Goal: Task Accomplishment & Management: Use online tool/utility

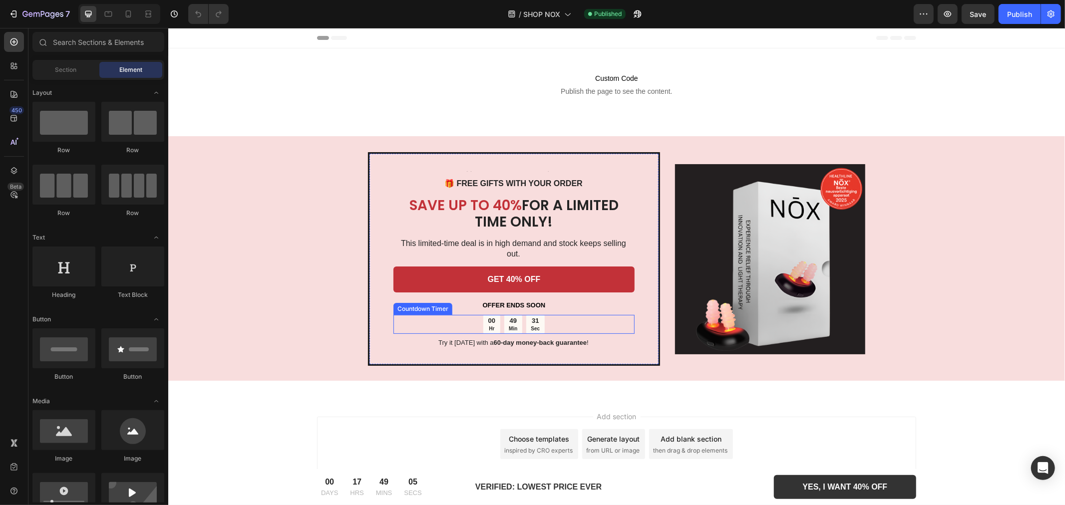
click at [508, 316] on div "49" at bounding box center [512, 320] width 8 height 8
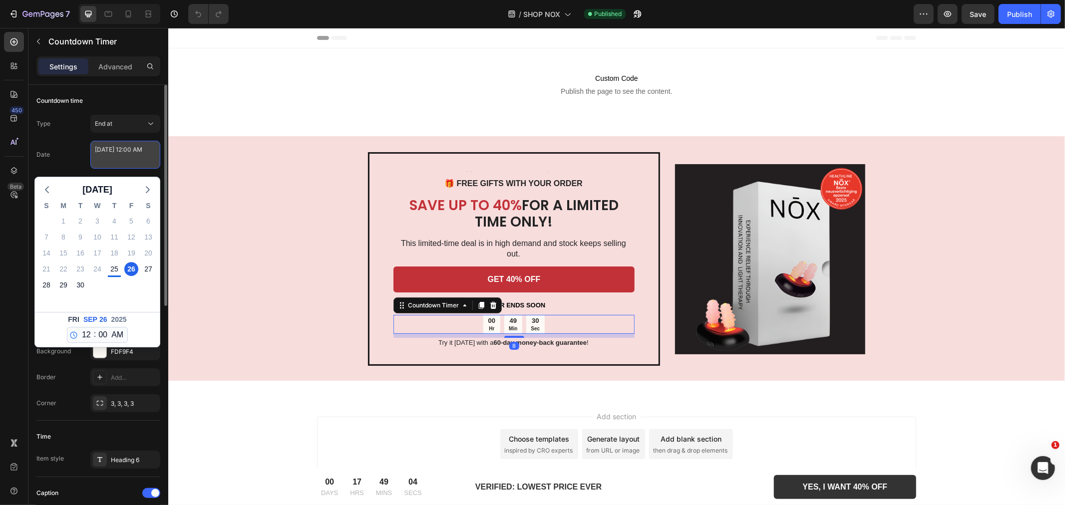
click at [108, 150] on textarea "[DATE] 12:00 AM" at bounding box center [125, 155] width 70 height 28
click at [146, 270] on div "27" at bounding box center [148, 269] width 14 height 14
type textarea "[DATE] 12:00 AM"
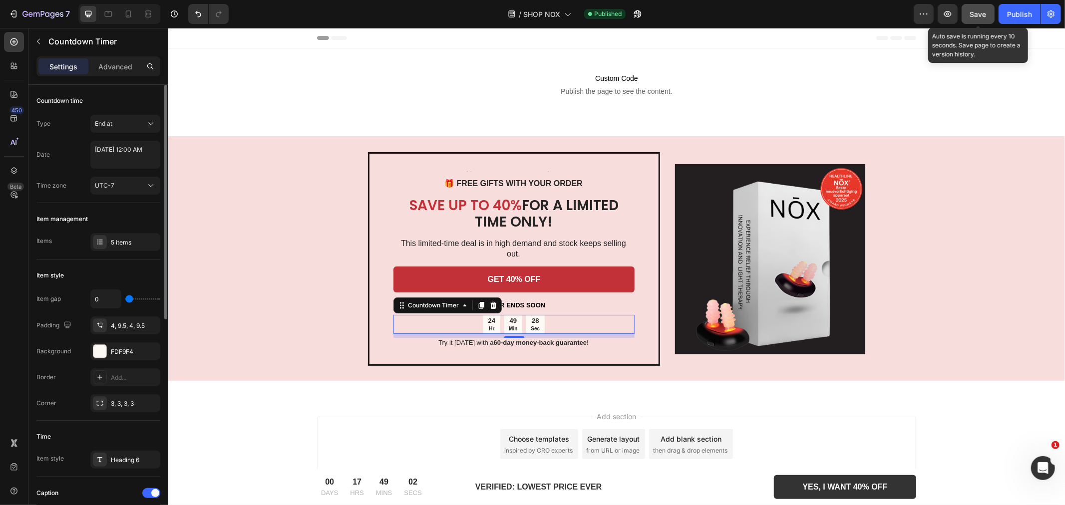
click at [975, 15] on span "Save" at bounding box center [978, 14] width 16 height 8
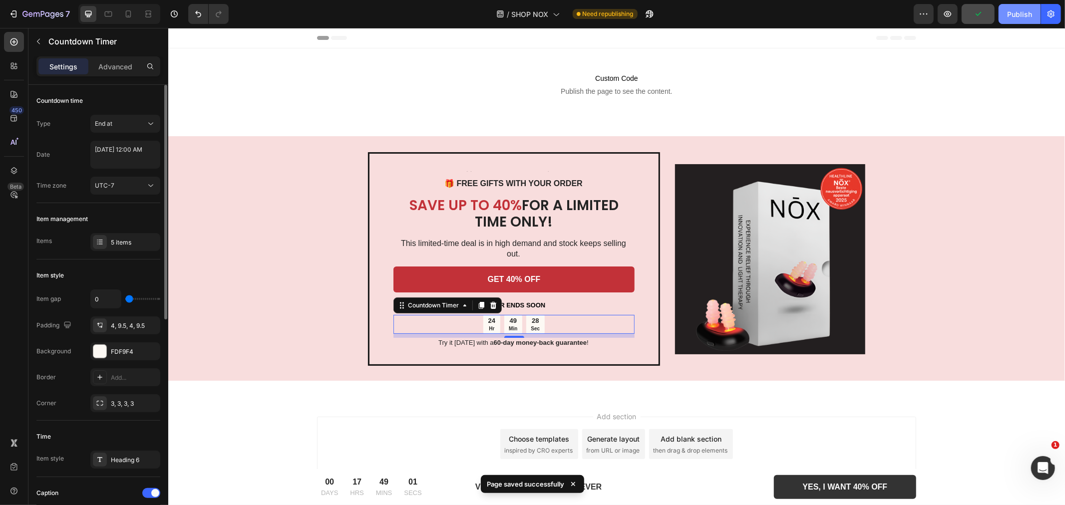
click at [1027, 12] on div "Publish" at bounding box center [1019, 14] width 25 height 10
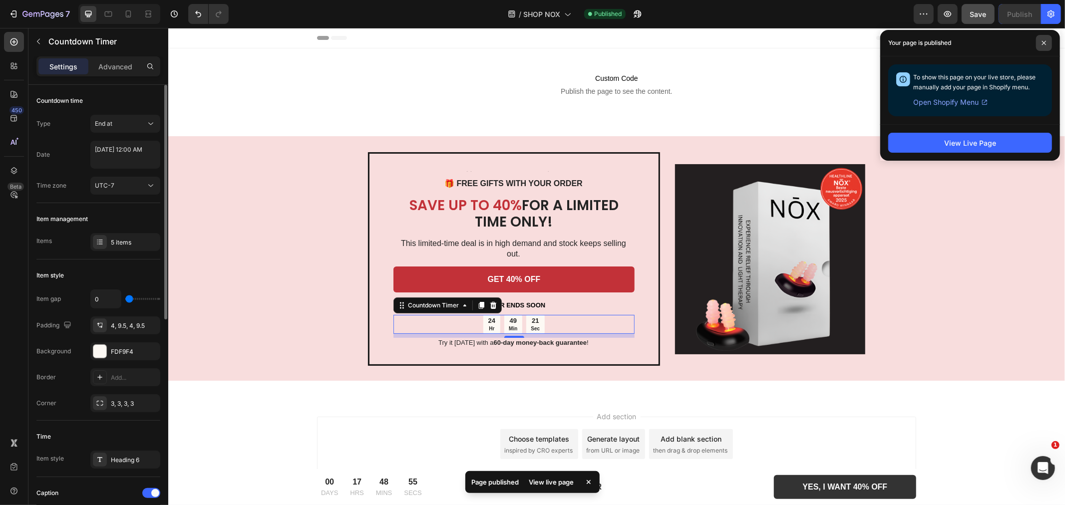
click at [1042, 38] on span at bounding box center [1044, 43] width 16 height 16
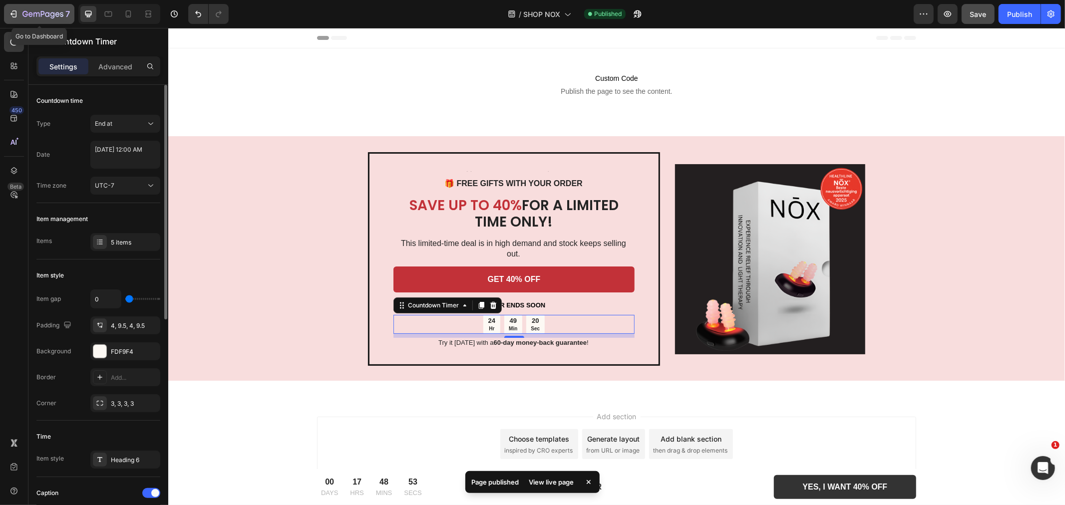
click at [21, 12] on div "7" at bounding box center [38, 14] width 61 height 12
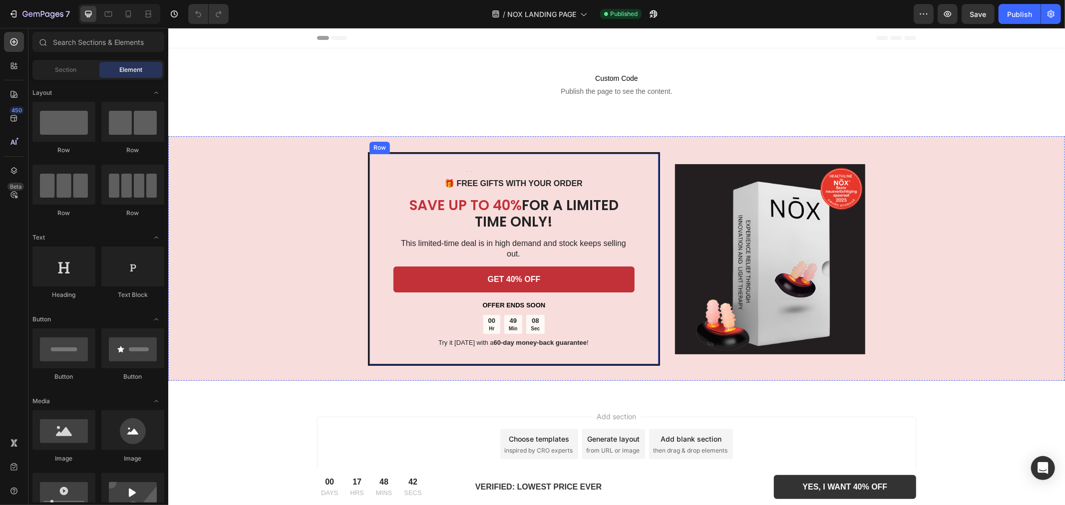
click at [515, 316] on div "49" at bounding box center [512, 320] width 8 height 8
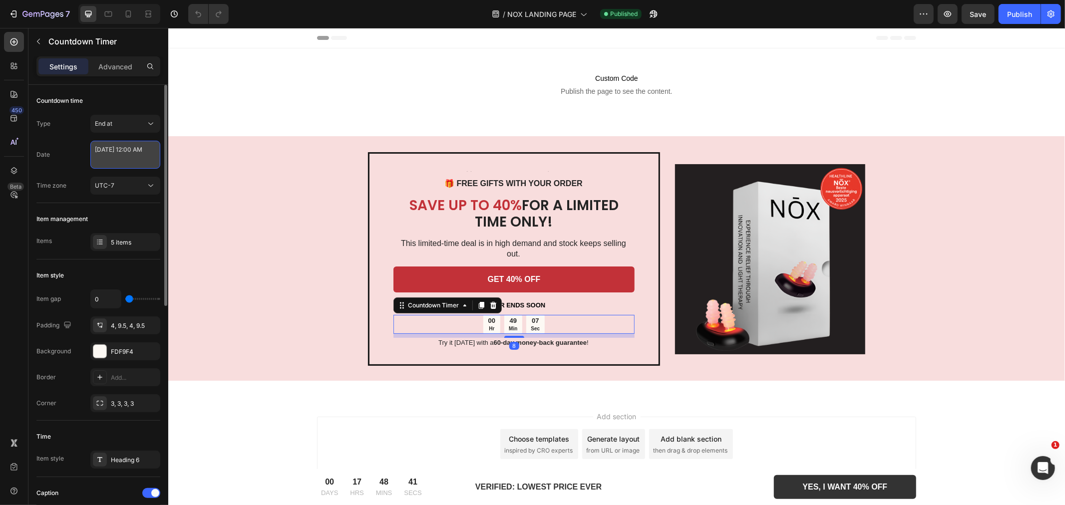
click at [119, 158] on textarea "[DATE] 12:00 AM" at bounding box center [125, 155] width 70 height 28
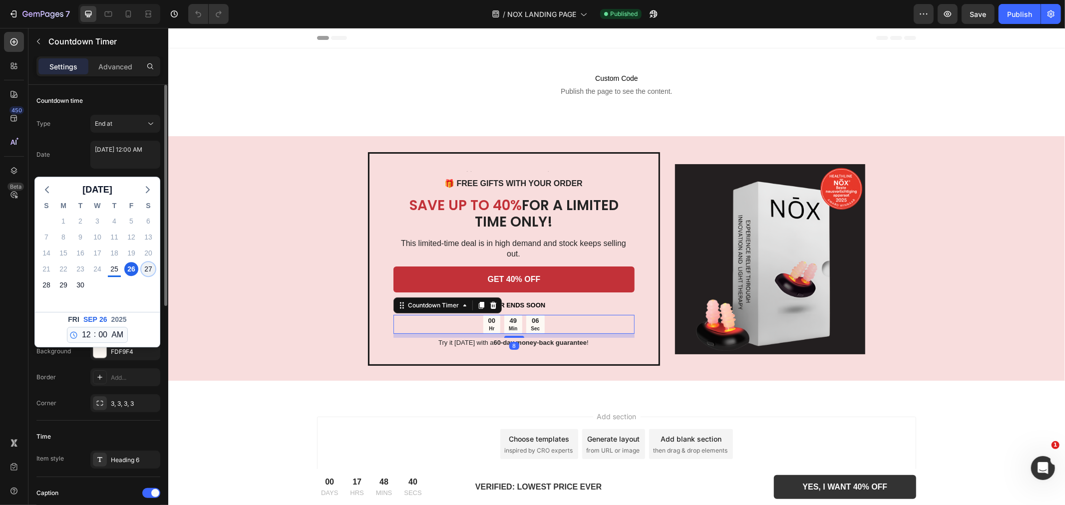
drag, startPoint x: 146, startPoint y: 267, endPoint x: 41, endPoint y: 249, distance: 106.8
click at [146, 267] on div "27" at bounding box center [148, 269] width 14 height 14
type textarea "[DATE] 12:00 AM"
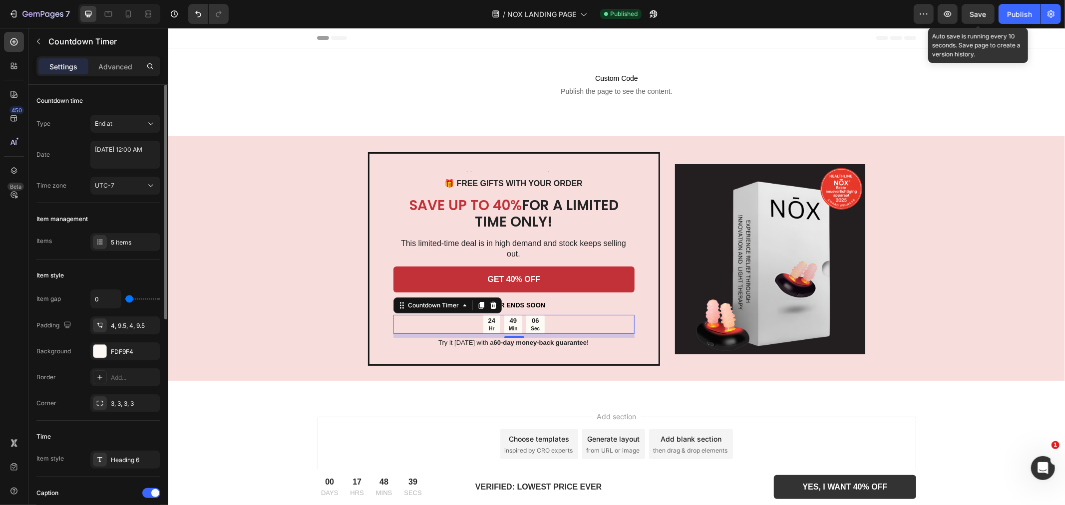
click at [977, 11] on span "Save" at bounding box center [978, 14] width 16 height 8
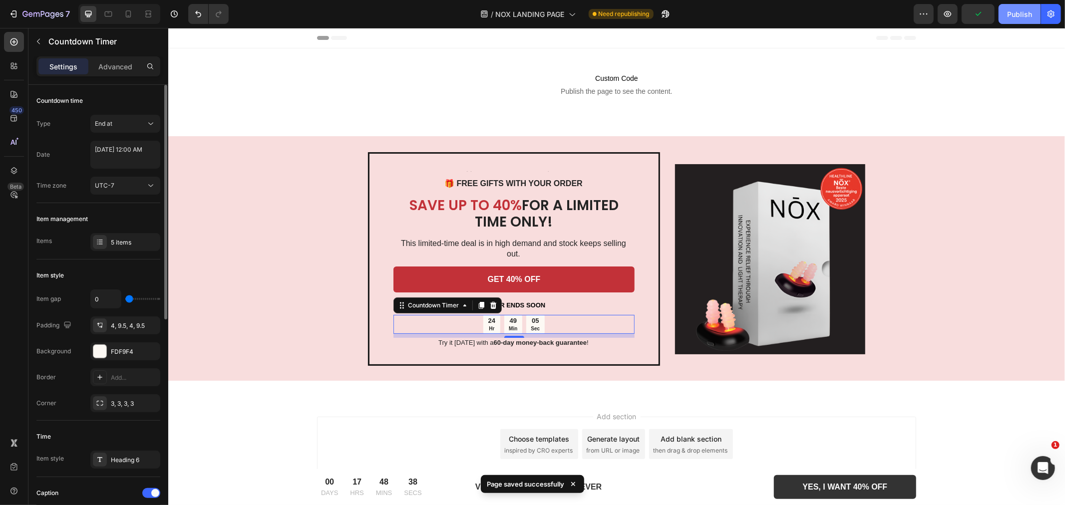
click at [1022, 17] on div "Publish" at bounding box center [1019, 14] width 25 height 10
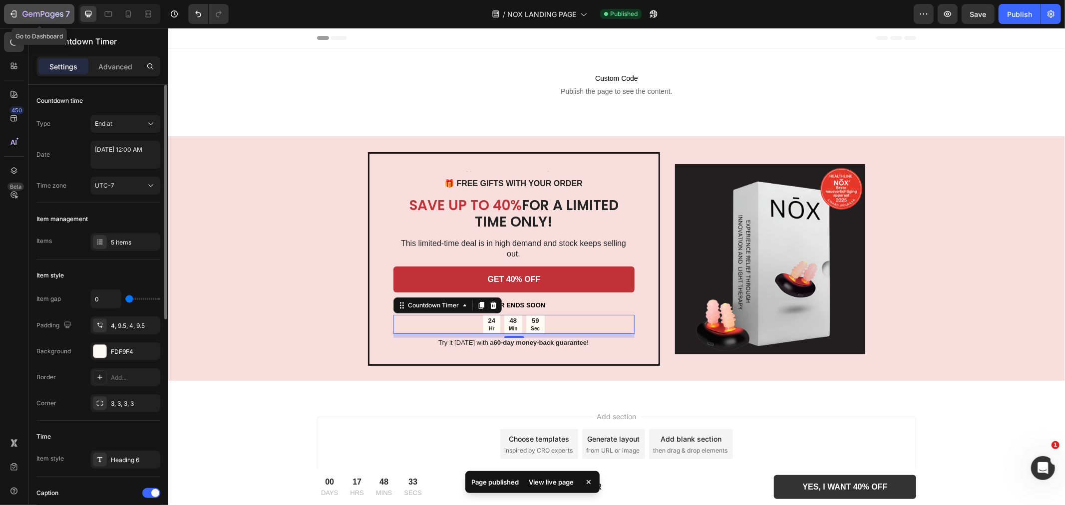
click at [28, 14] on icon "button" at bounding box center [30, 14] width 4 height 4
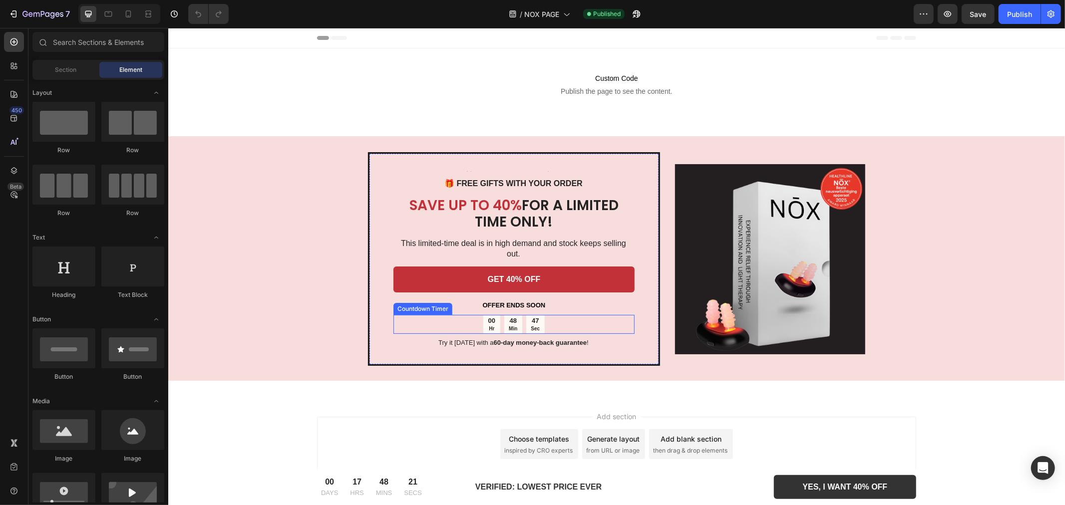
click at [520, 316] on div "48 Min" at bounding box center [513, 323] width 18 height 19
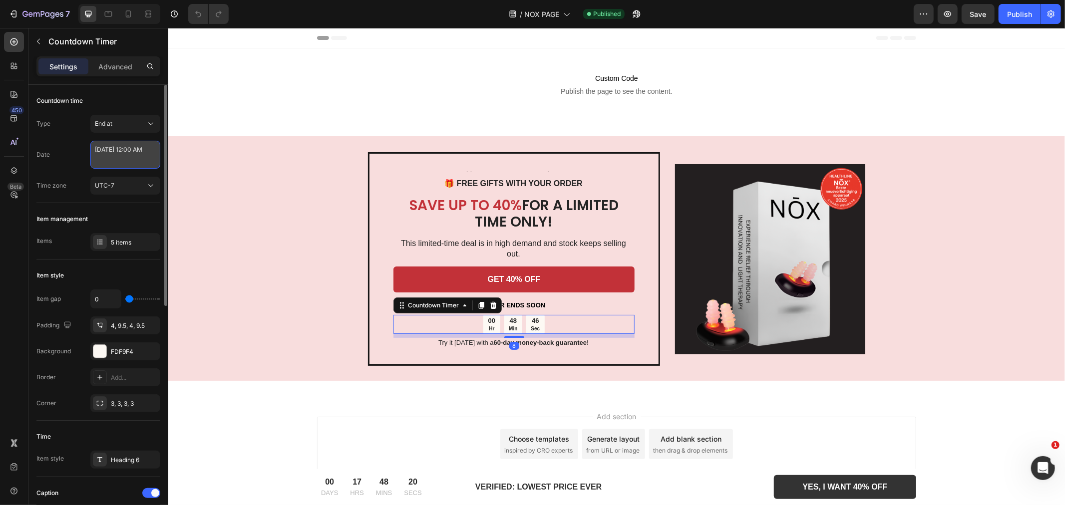
click at [136, 157] on textarea "[DATE] 12:00 AM" at bounding box center [125, 155] width 70 height 28
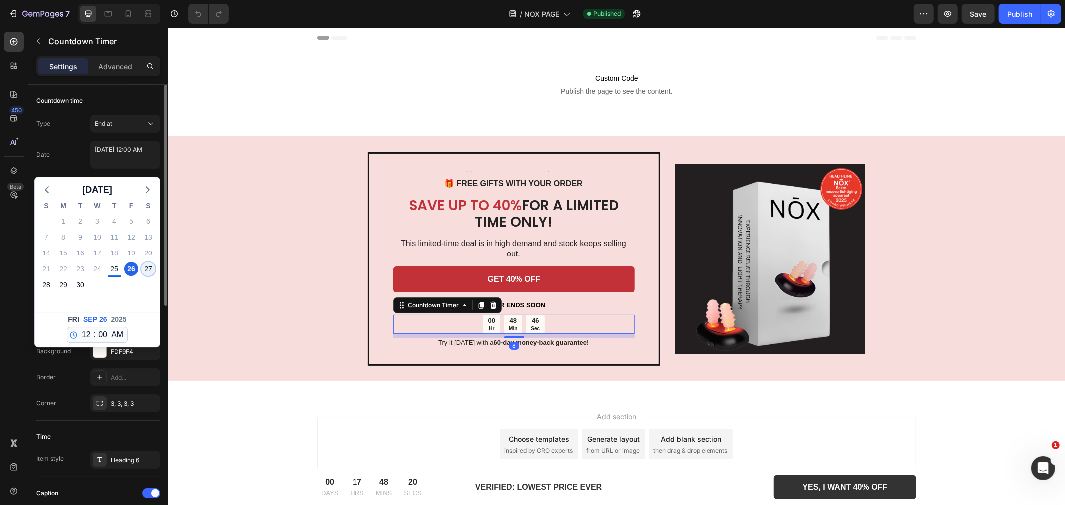
click at [148, 270] on div "27" at bounding box center [148, 269] width 14 height 14
type textarea "[DATE] 12:00 AM"
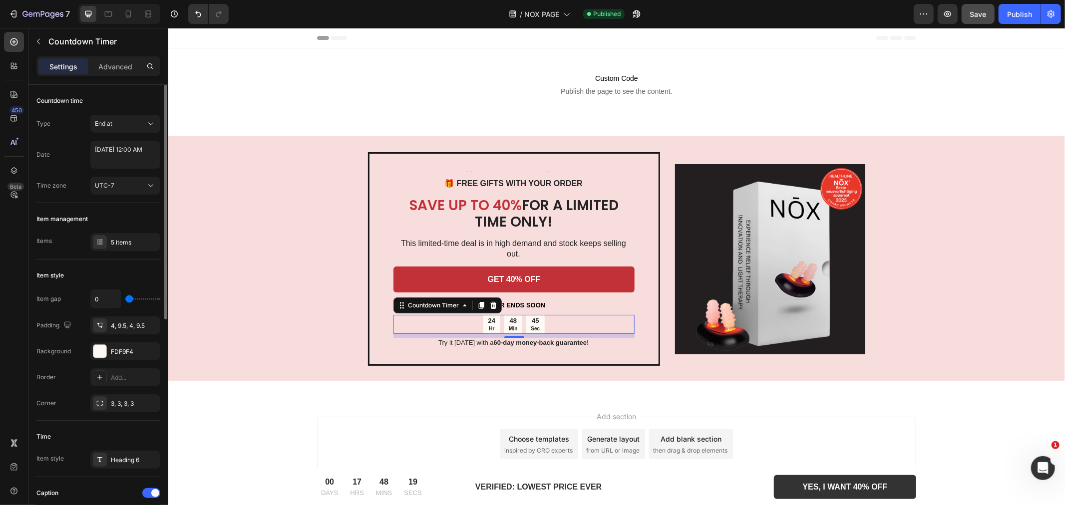
click at [970, 15] on span "Save" at bounding box center [978, 14] width 16 height 8
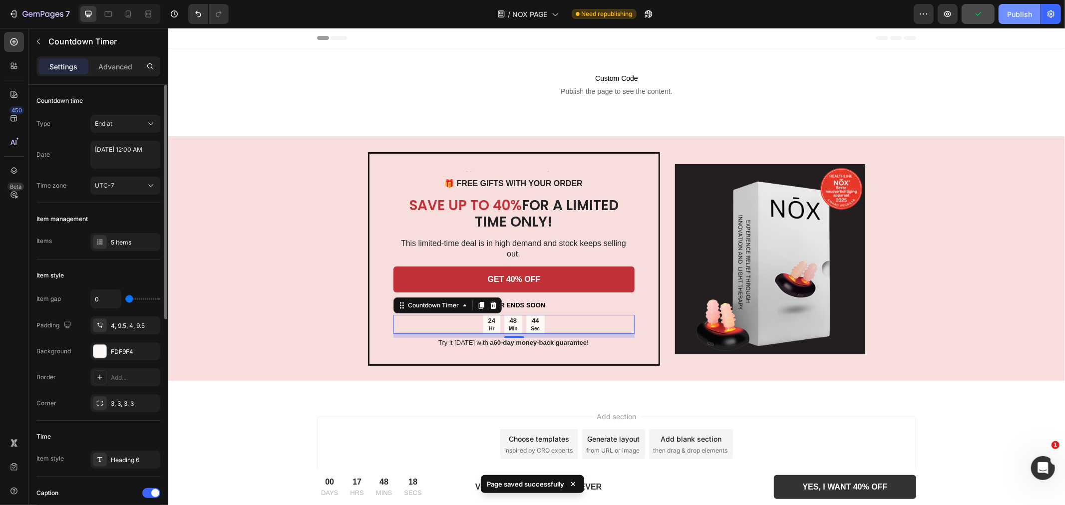
click at [1037, 12] on button "Publish" at bounding box center [1019, 14] width 42 height 20
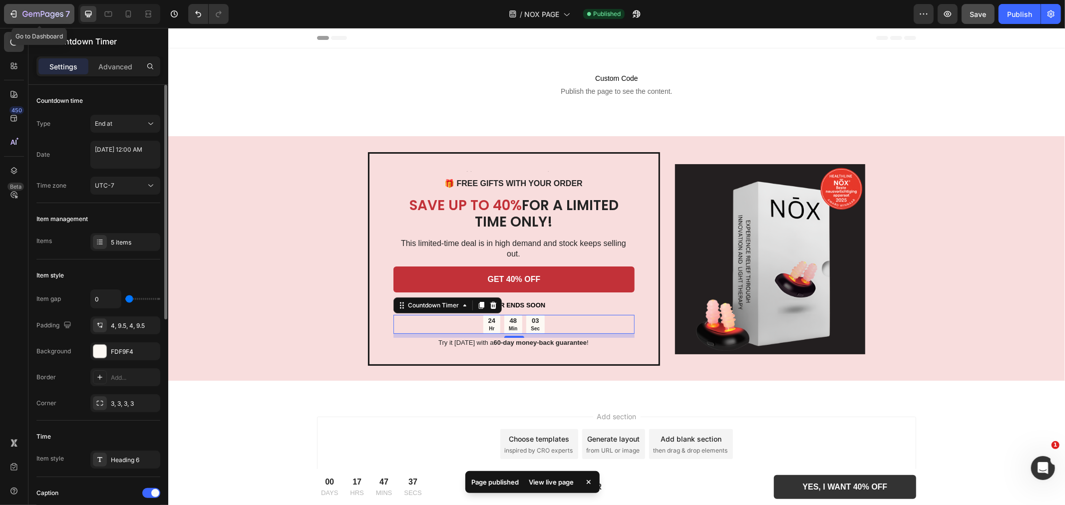
click at [16, 11] on icon "button" at bounding box center [14, 13] width 4 height 7
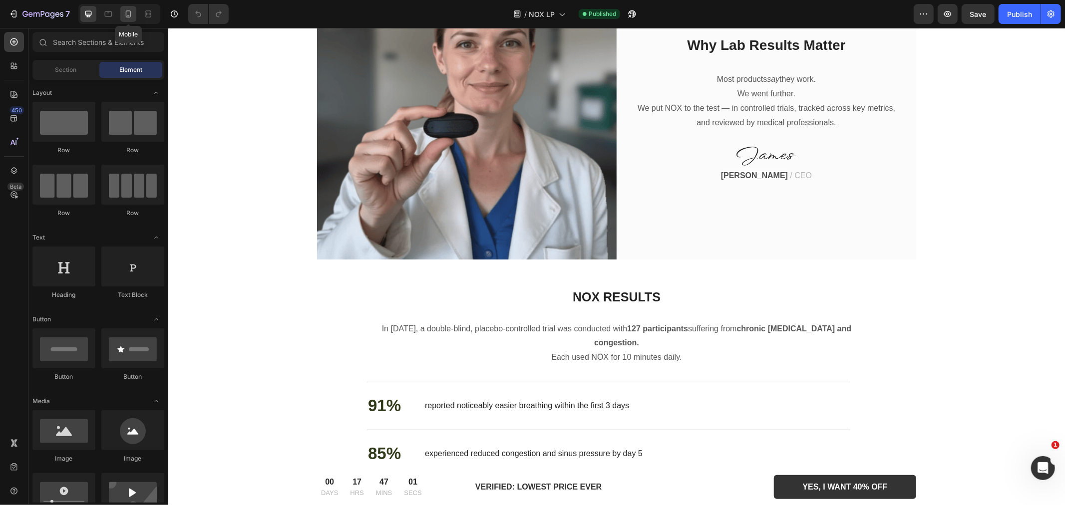
click at [130, 12] on icon at bounding box center [128, 14] width 10 height 10
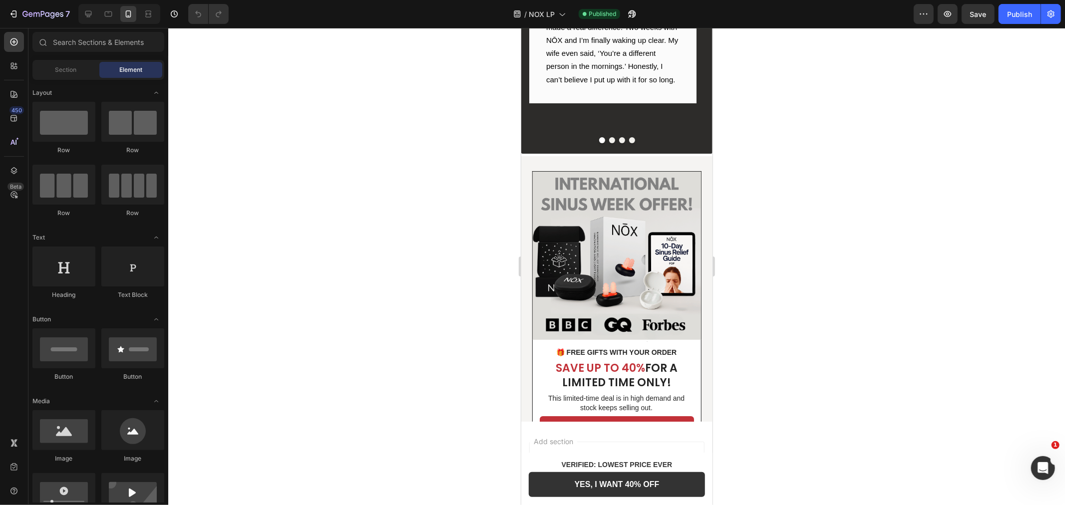
scroll to position [3042, 0]
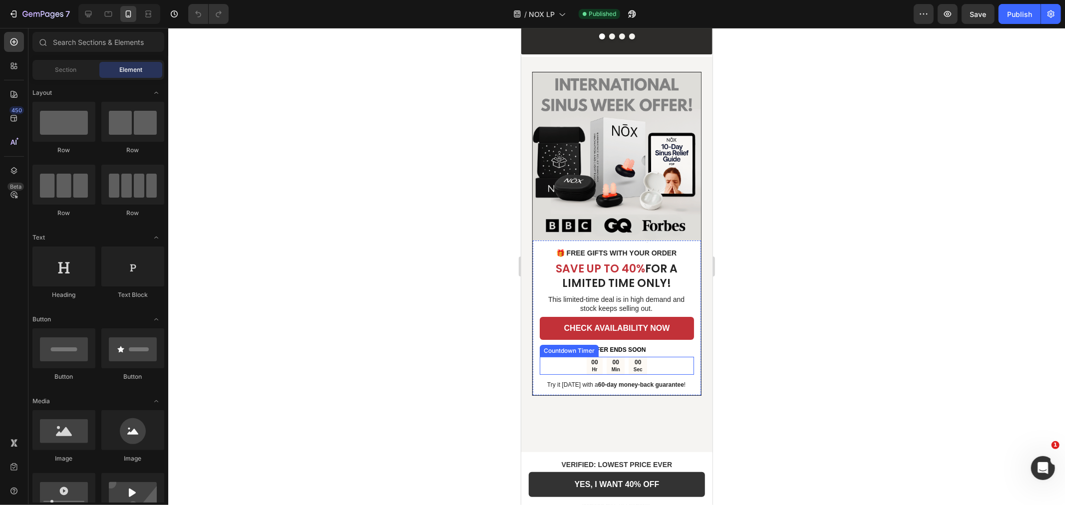
click at [633, 358] on div "00" at bounding box center [637, 362] width 9 height 8
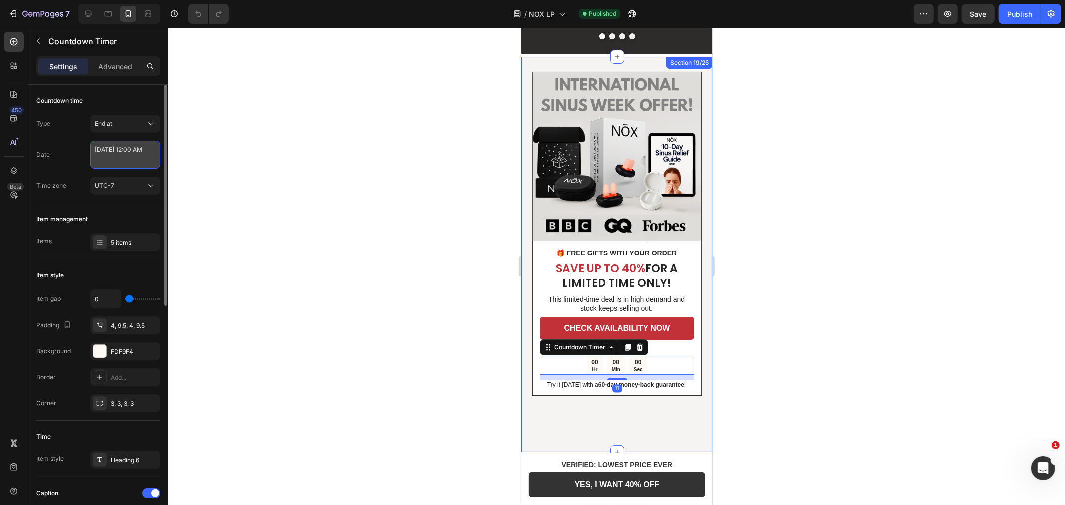
click at [148, 157] on textarea "September 25 2025 12:00 AM" at bounding box center [125, 155] width 70 height 28
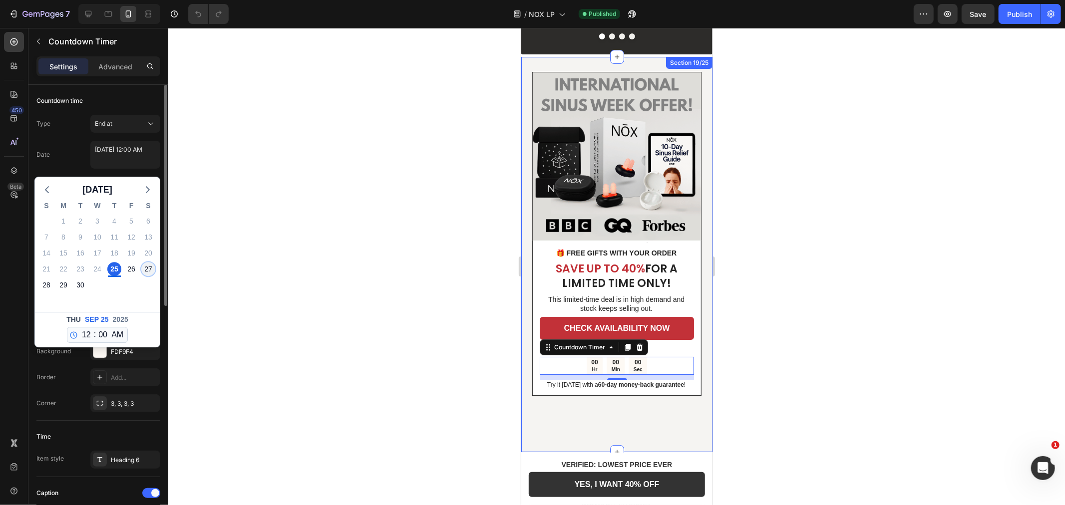
click at [146, 267] on div "27" at bounding box center [148, 269] width 14 height 14
type textarea "[DATE] 12:00 AM"
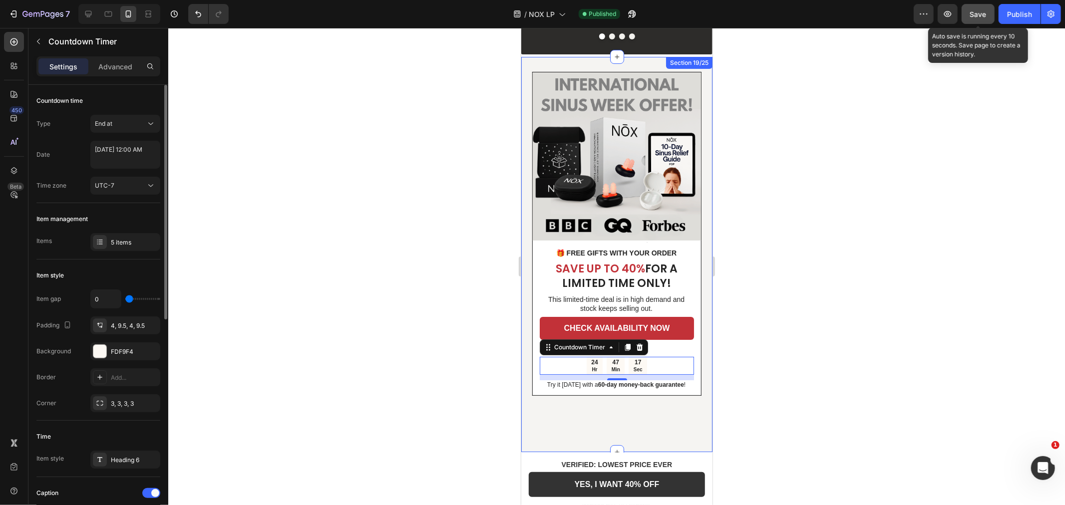
click at [983, 4] on button "Save" at bounding box center [977, 14] width 33 height 20
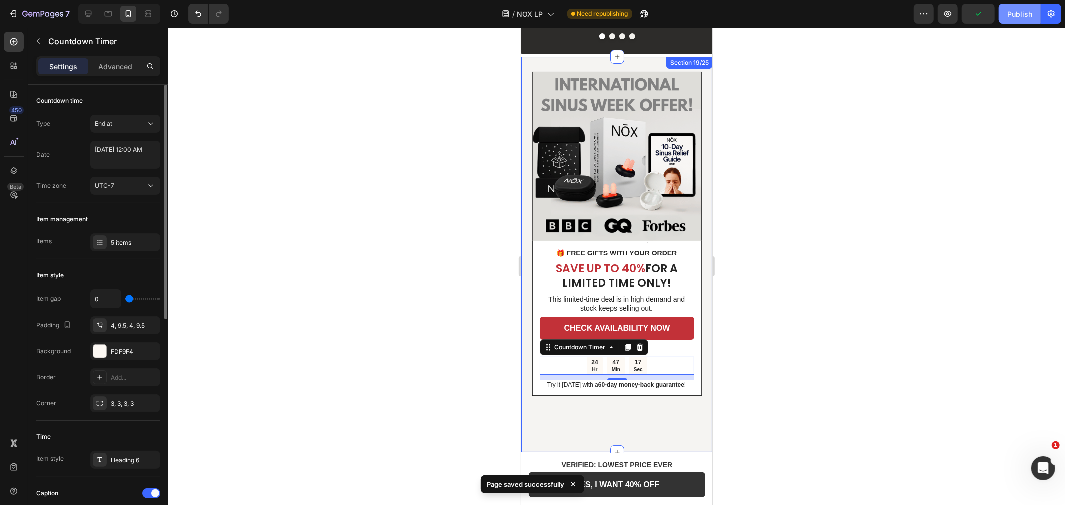
click at [1017, 13] on div "Publish" at bounding box center [1019, 14] width 25 height 10
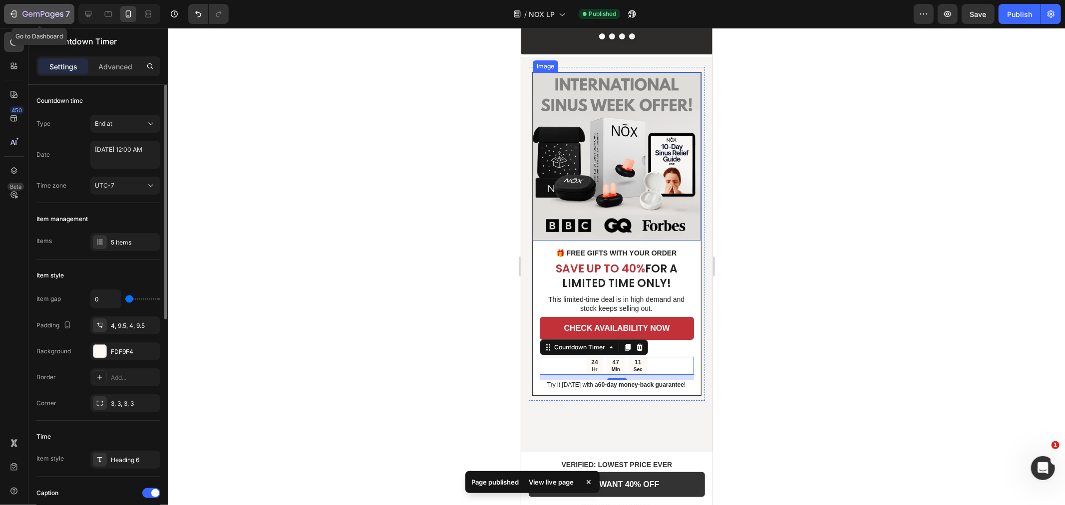
click at [15, 11] on icon "button" at bounding box center [13, 14] width 10 height 10
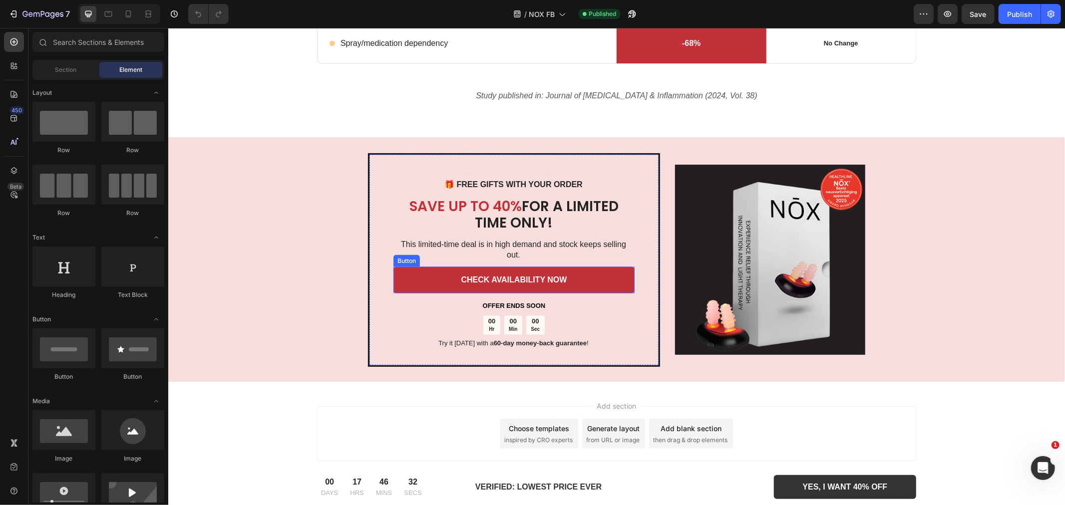
scroll to position [1332, 0]
click at [518, 315] on div "00 Hr 00 Min 00 Sec" at bounding box center [513, 324] width 61 height 19
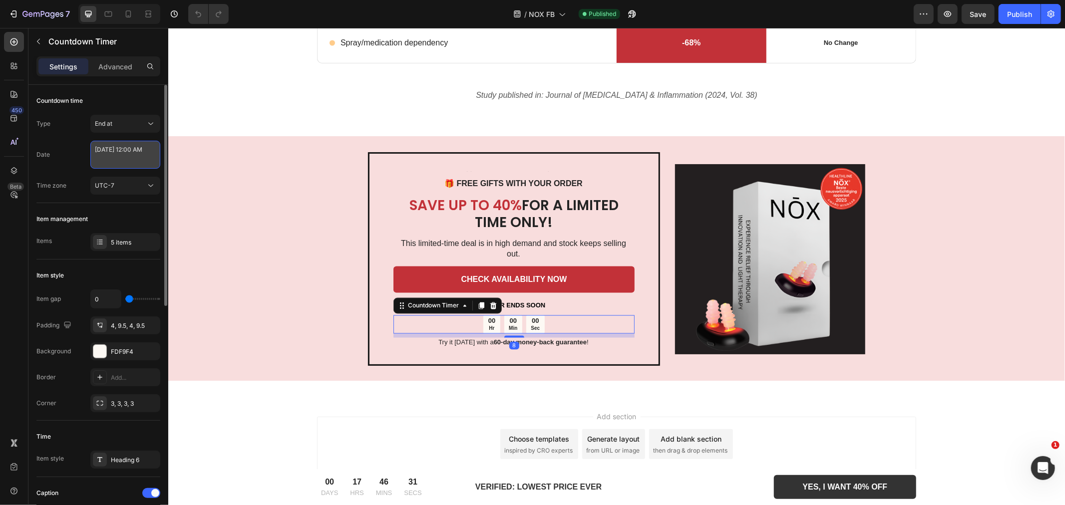
click at [122, 153] on textarea "[DATE] 12:00 AM" at bounding box center [125, 155] width 70 height 28
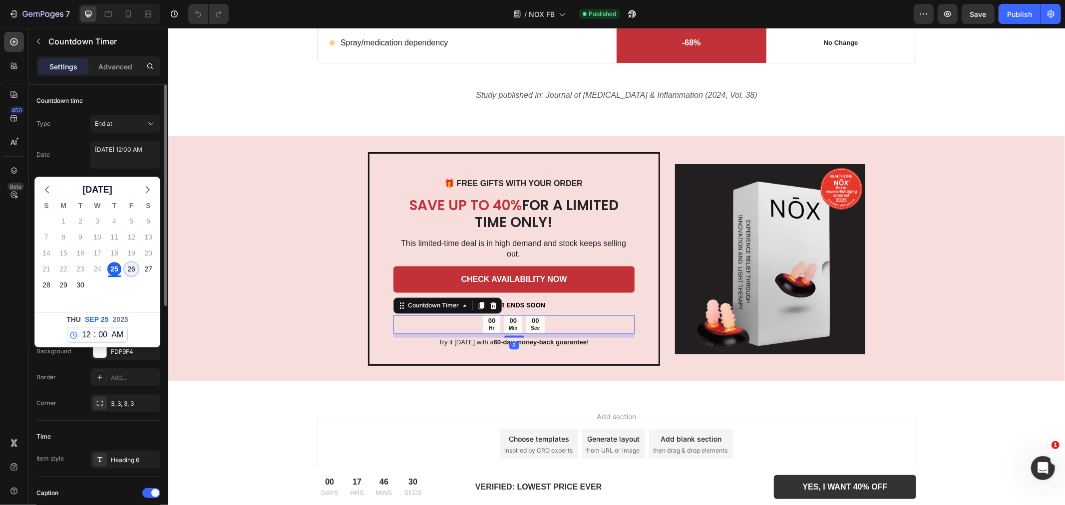
click at [131, 267] on div "26" at bounding box center [131, 269] width 14 height 14
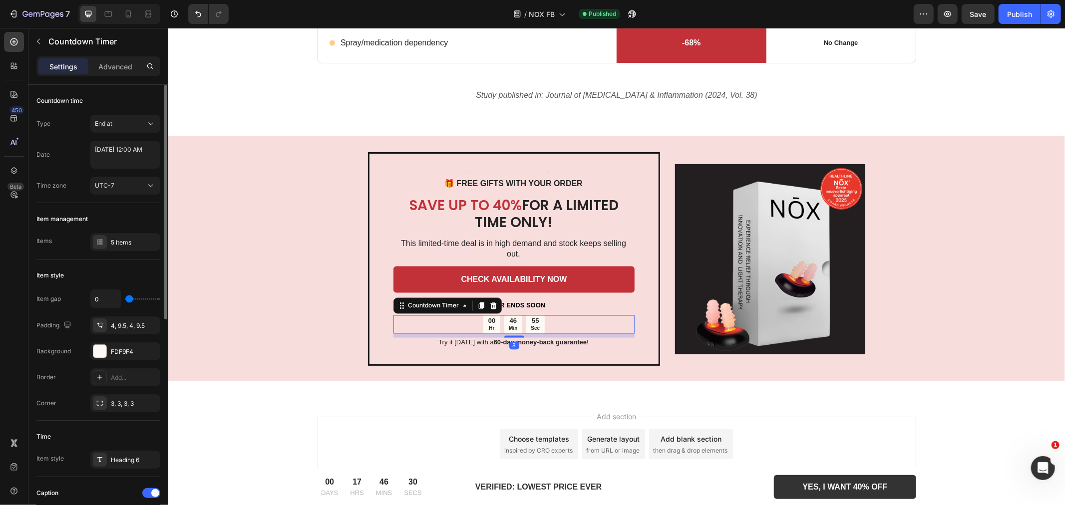
click at [131, 267] on div "[DATE] S M T W T F S 31 1 2 3 4 5 6 7 8 9 10 11 12 13 14 15 16 17 18 19 20 21 2…" at bounding box center [97, 260] width 126 height 176
click at [127, 163] on textarea "[DATE] 12:00 AM" at bounding box center [125, 155] width 70 height 28
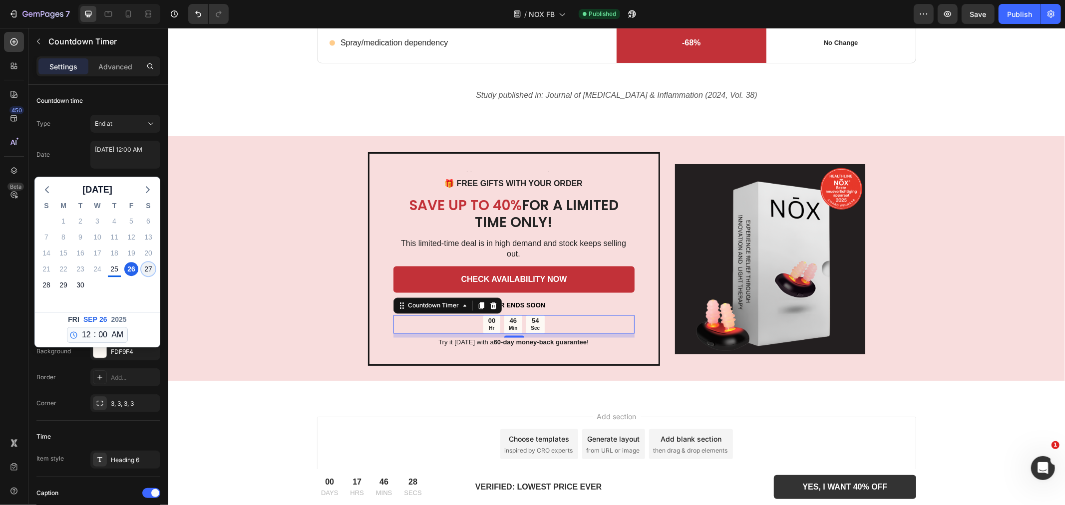
click at [150, 271] on div "27" at bounding box center [148, 269] width 14 height 14
type textarea "[DATE] 12:00 AM"
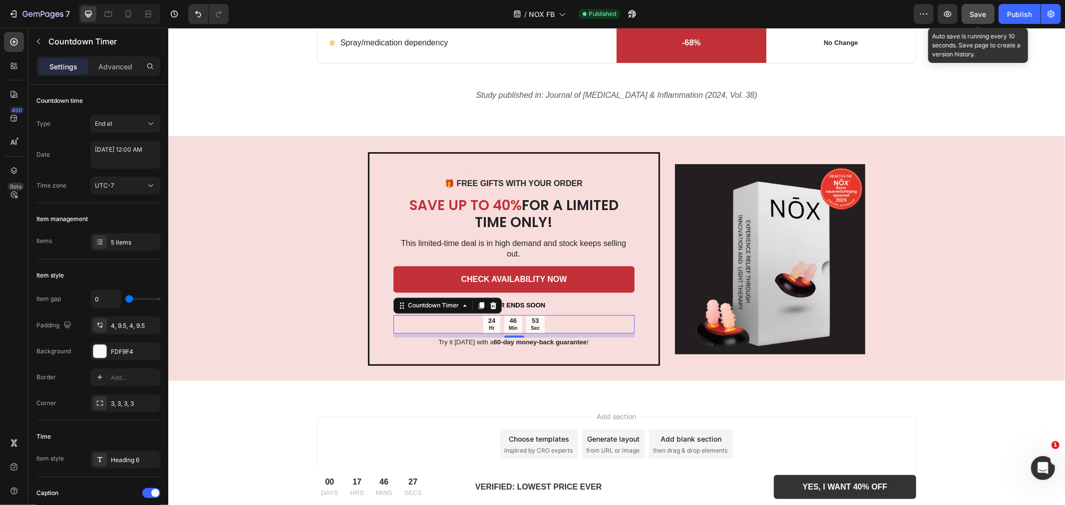
click at [983, 14] on span "Save" at bounding box center [978, 14] width 16 height 8
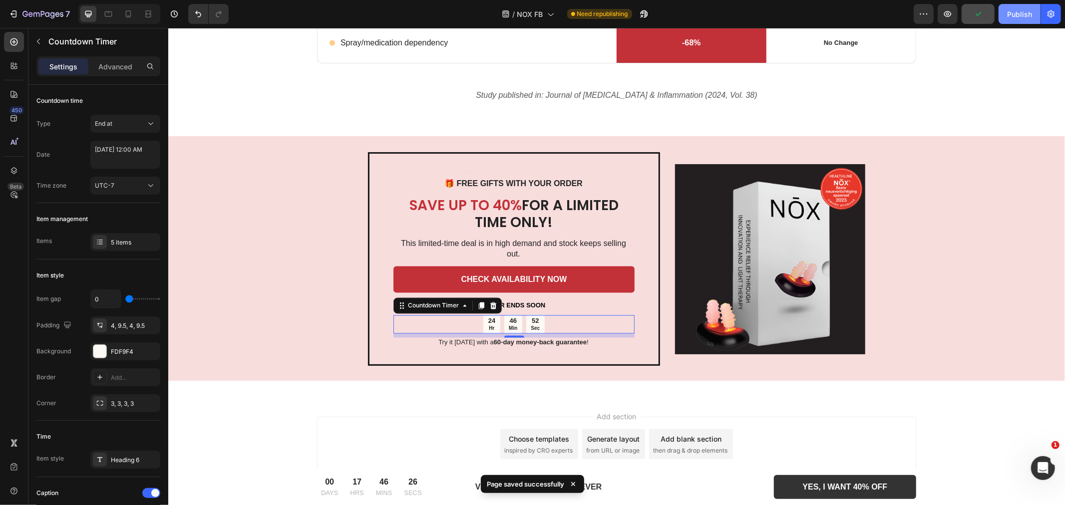
click at [1024, 18] on div "Publish" at bounding box center [1019, 14] width 25 height 10
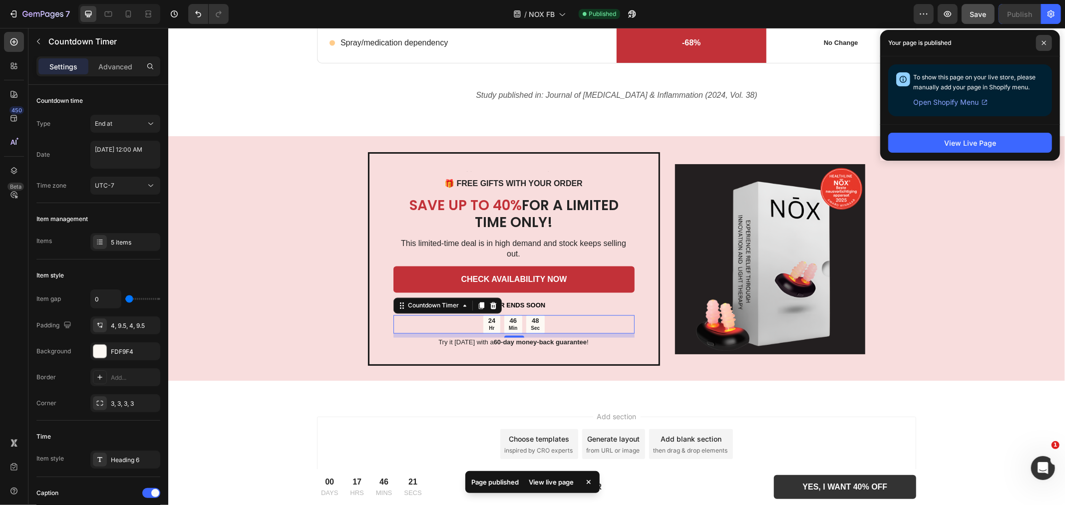
click at [1046, 42] on icon at bounding box center [1043, 42] width 5 height 5
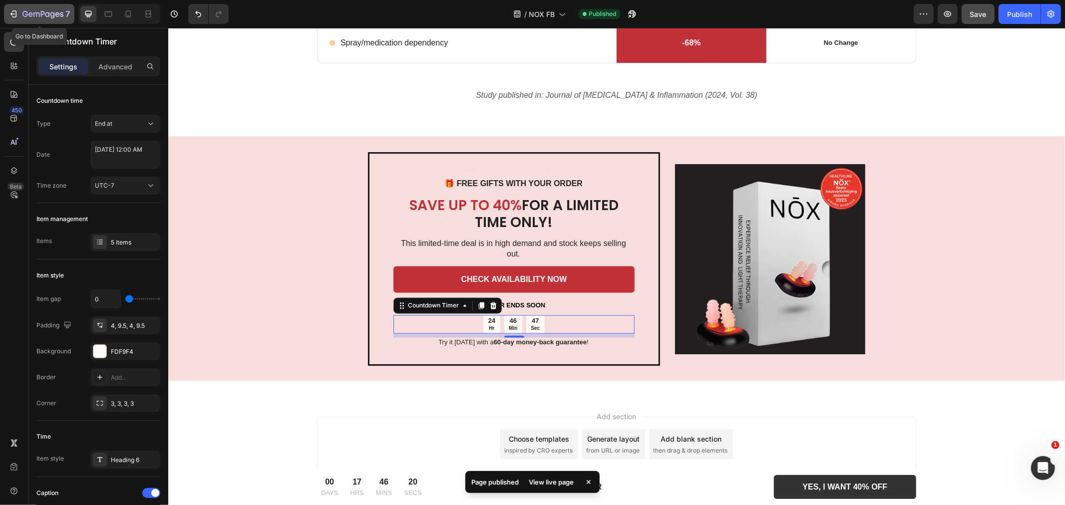
click at [14, 19] on div "7" at bounding box center [38, 14] width 61 height 12
